Goal: Task Accomplishment & Management: Complete application form

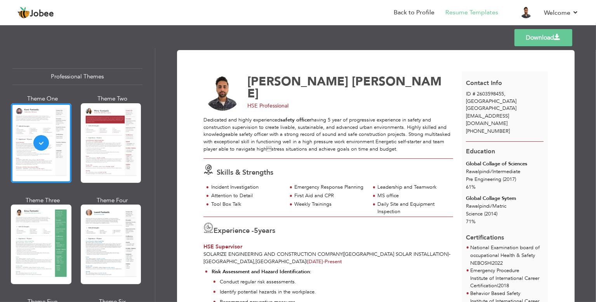
scroll to position [971, 0]
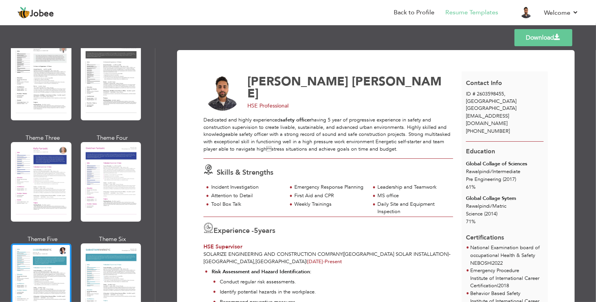
click at [39, 271] on div at bounding box center [41, 283] width 61 height 80
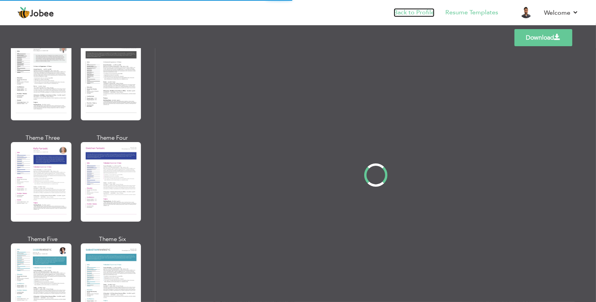
click at [417, 13] on link "Back to Profile" at bounding box center [414, 12] width 41 height 9
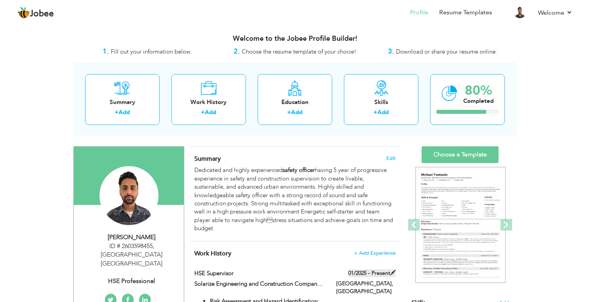
click at [393, 273] on span at bounding box center [392, 272] width 5 height 5
type input "HSE Supervisor"
type input "Solarize Engineering and Construction Company(Riyadh Palace solar installation)"
type input "01/2025"
type input "Saudi Arabia"
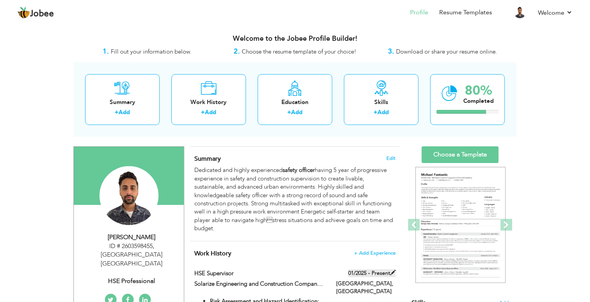
type input "Riyadh"
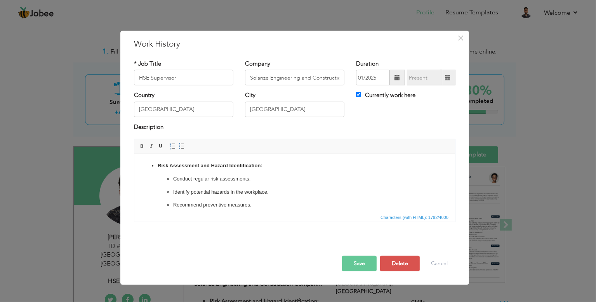
click at [449, 78] on span at bounding box center [447, 77] width 5 height 5
click at [446, 78] on span at bounding box center [447, 77] width 5 height 5
click at [359, 95] on input "Currently work here" at bounding box center [358, 94] width 5 height 5
checkbox input "false"
click at [447, 79] on span at bounding box center [447, 77] width 5 height 5
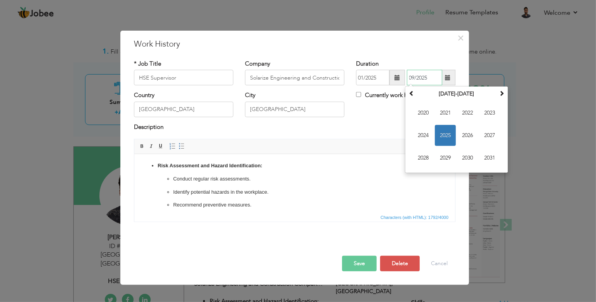
click at [415, 77] on input "09/2025" at bounding box center [424, 78] width 35 height 16
type input "08/2025"
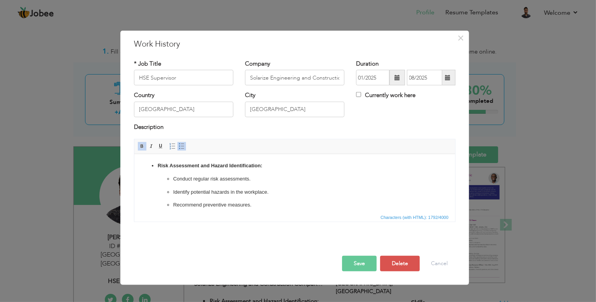
click at [378, 174] on li "Risk Assessment and Hazard Identification: Conduct regular risk assessments. Id…" at bounding box center [294, 185] width 274 height 47
click at [334, 78] on input "Solarize Engineering and Construction Company(Riyadh Palace solar installation)" at bounding box center [294, 78] width 99 height 16
click at [328, 78] on input "Solarize Engineering and Construction Company(Riyadh Palace solar installation)" at bounding box center [294, 78] width 99 height 16
click at [355, 265] on button "Save" at bounding box center [359, 264] width 35 height 16
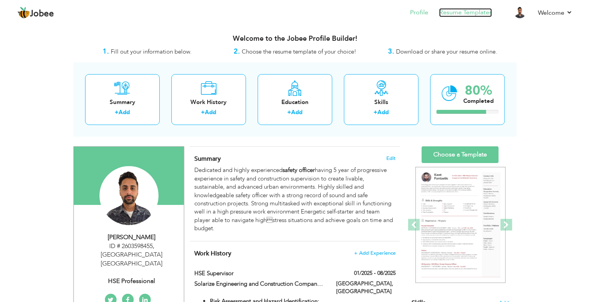
click at [469, 14] on link "Resume Templates" at bounding box center [465, 12] width 53 height 9
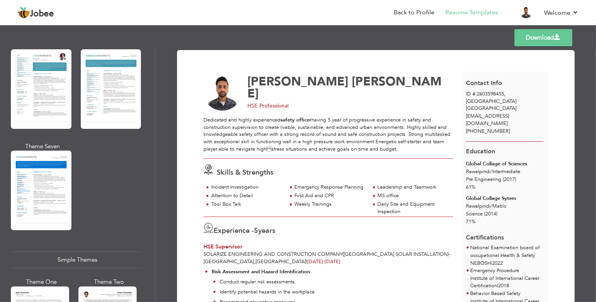
scroll to position [971, 0]
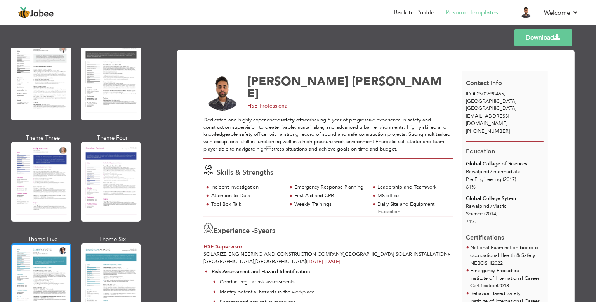
click at [35, 255] on div at bounding box center [41, 283] width 61 height 80
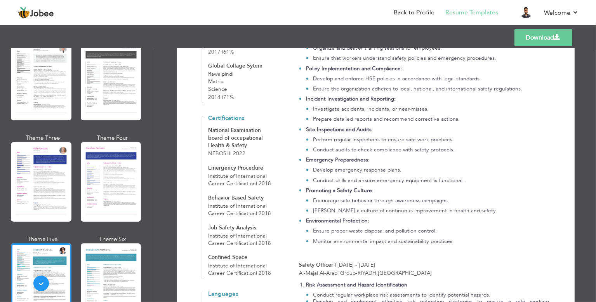
scroll to position [0, 0]
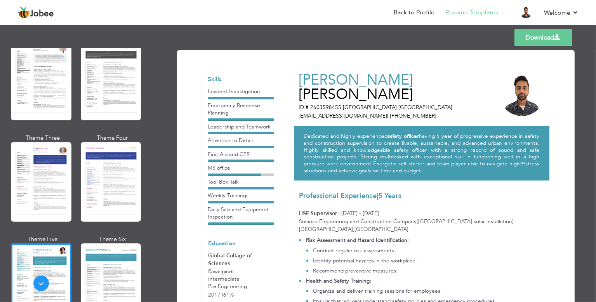
click at [539, 38] on link "Download" at bounding box center [544, 37] width 58 height 17
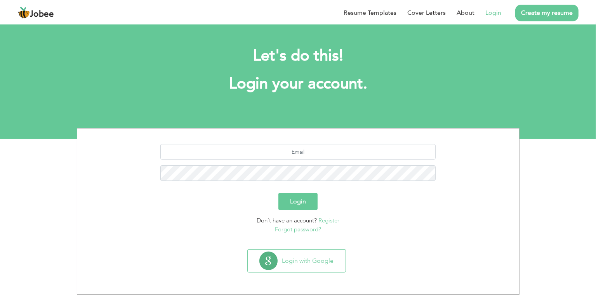
click at [329, 223] on link "Register" at bounding box center [328, 221] width 21 height 8
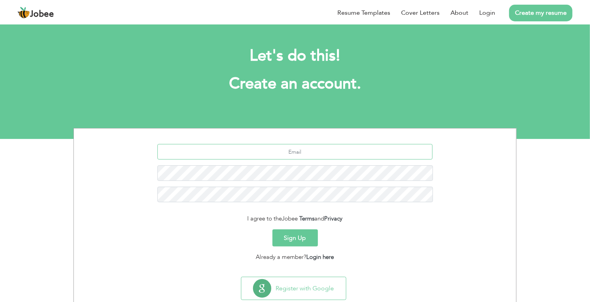
click at [351, 146] on input "text" at bounding box center [294, 152] width 275 height 16
paste input "[EMAIL_ADDRESS][DOMAIN_NAME]"
type input "[EMAIL_ADDRESS][DOMAIN_NAME]"
click at [241, 217] on div "I agree to the Jobee Terms and Privacy" at bounding box center [295, 218] width 430 height 9
click at [306, 237] on button "Sign Up" at bounding box center [294, 238] width 45 height 17
